Goal: Navigation & Orientation: Find specific page/section

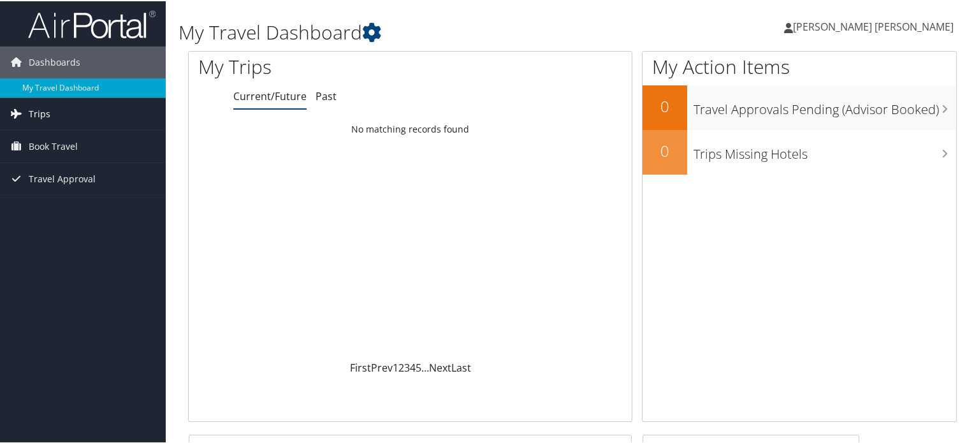
click at [91, 106] on link "Trips" at bounding box center [83, 113] width 166 height 32
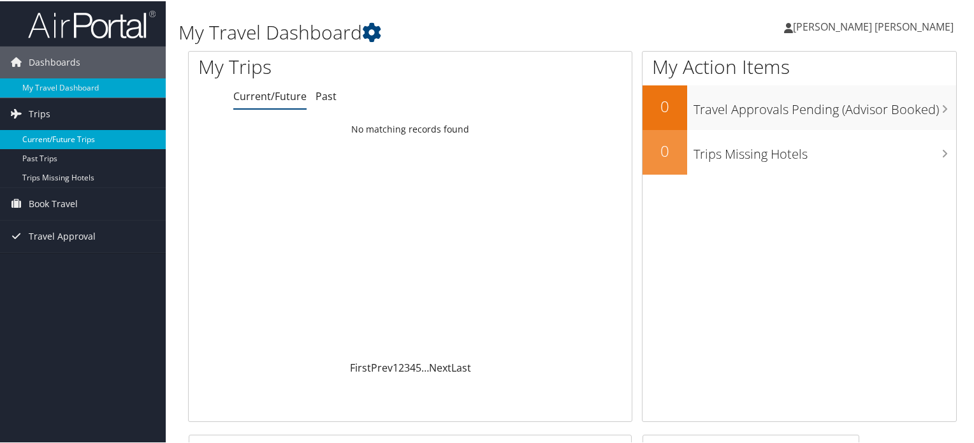
click at [70, 143] on link "Current/Future Trips" at bounding box center [83, 138] width 166 height 19
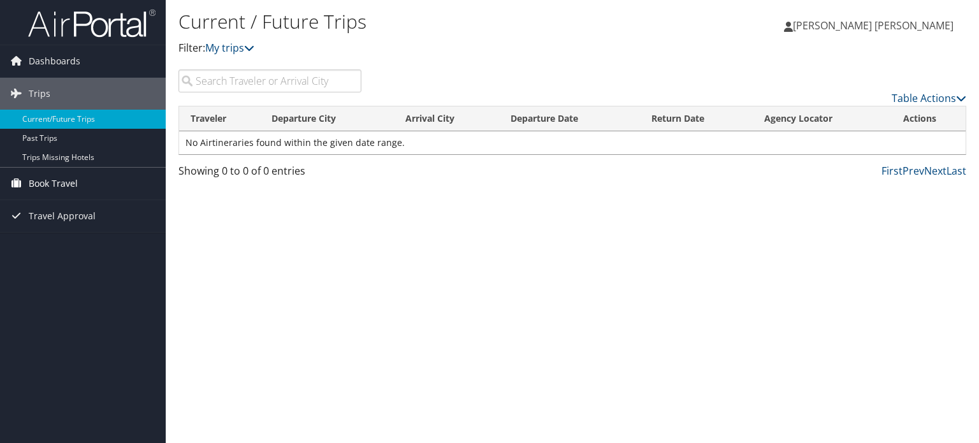
click at [76, 175] on span "Book Travel" at bounding box center [53, 184] width 49 height 32
click at [69, 62] on span "Dashboards" at bounding box center [55, 61] width 52 height 32
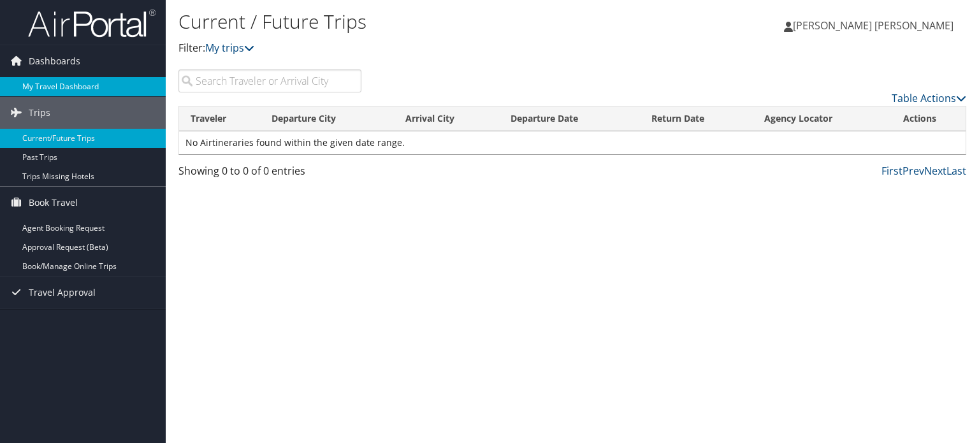
click at [81, 92] on link "My Travel Dashboard" at bounding box center [83, 86] width 166 height 19
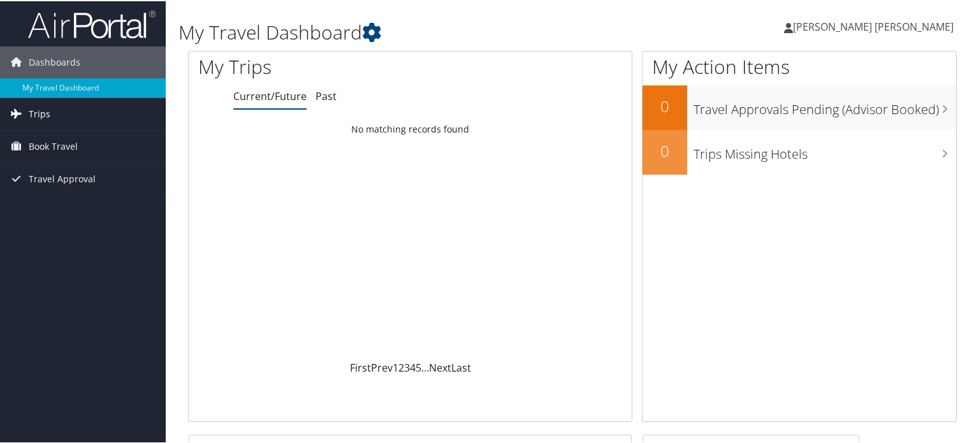
click at [46, 115] on span "Trips" at bounding box center [40, 113] width 22 height 32
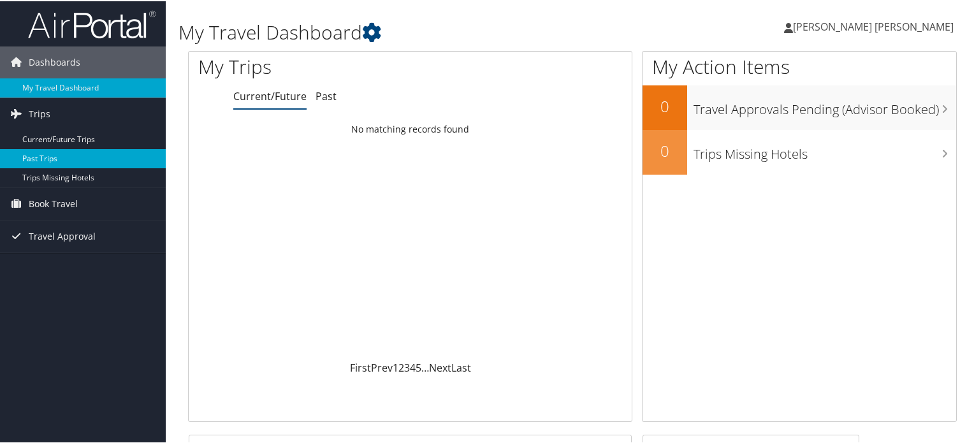
click at [106, 149] on link "Past Trips" at bounding box center [83, 157] width 166 height 19
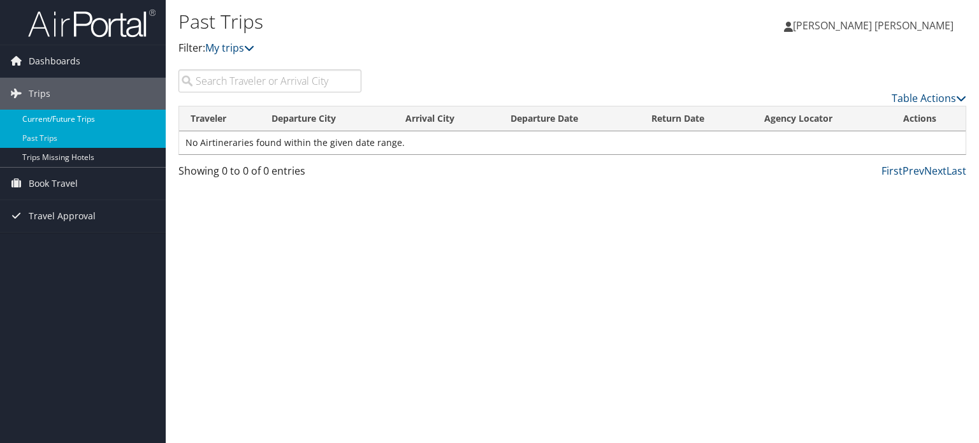
click at [73, 117] on link "Current/Future Trips" at bounding box center [83, 119] width 166 height 19
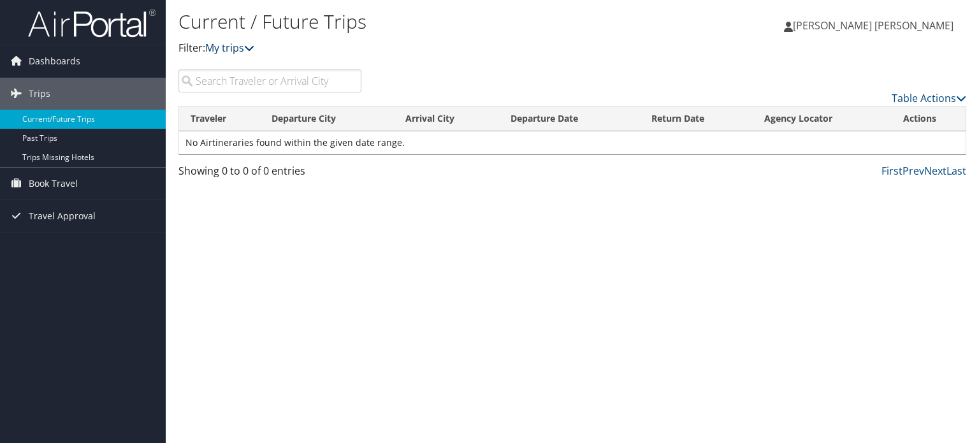
click at [252, 43] on icon at bounding box center [249, 48] width 10 height 10
click at [236, 47] on link "My trips" at bounding box center [229, 48] width 49 height 14
